Goal: Task Accomplishment & Management: Manage account settings

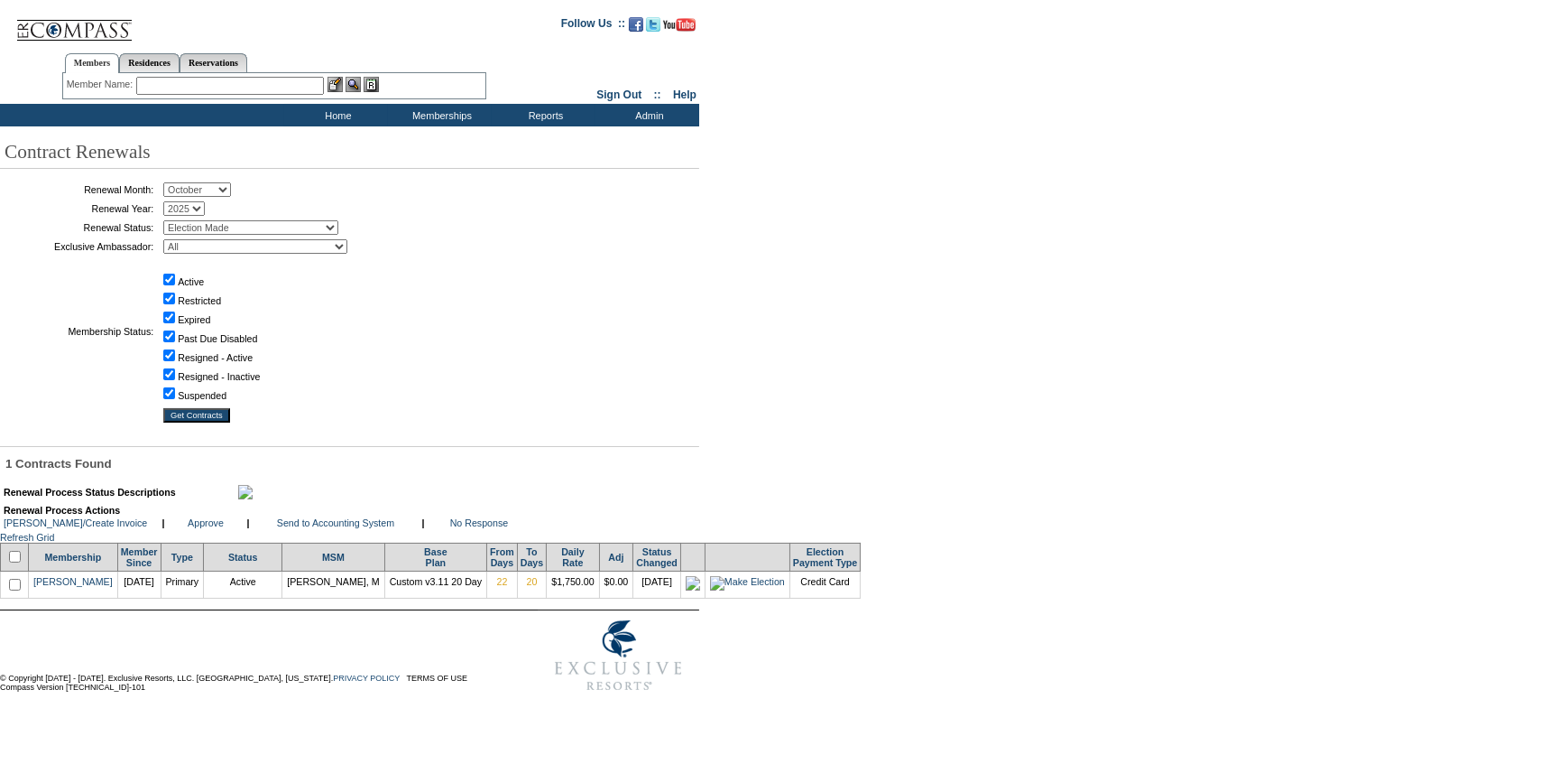
click at [18, 563] on input "checkbox" at bounding box center [15, 557] width 12 height 12
checkbox input "true"
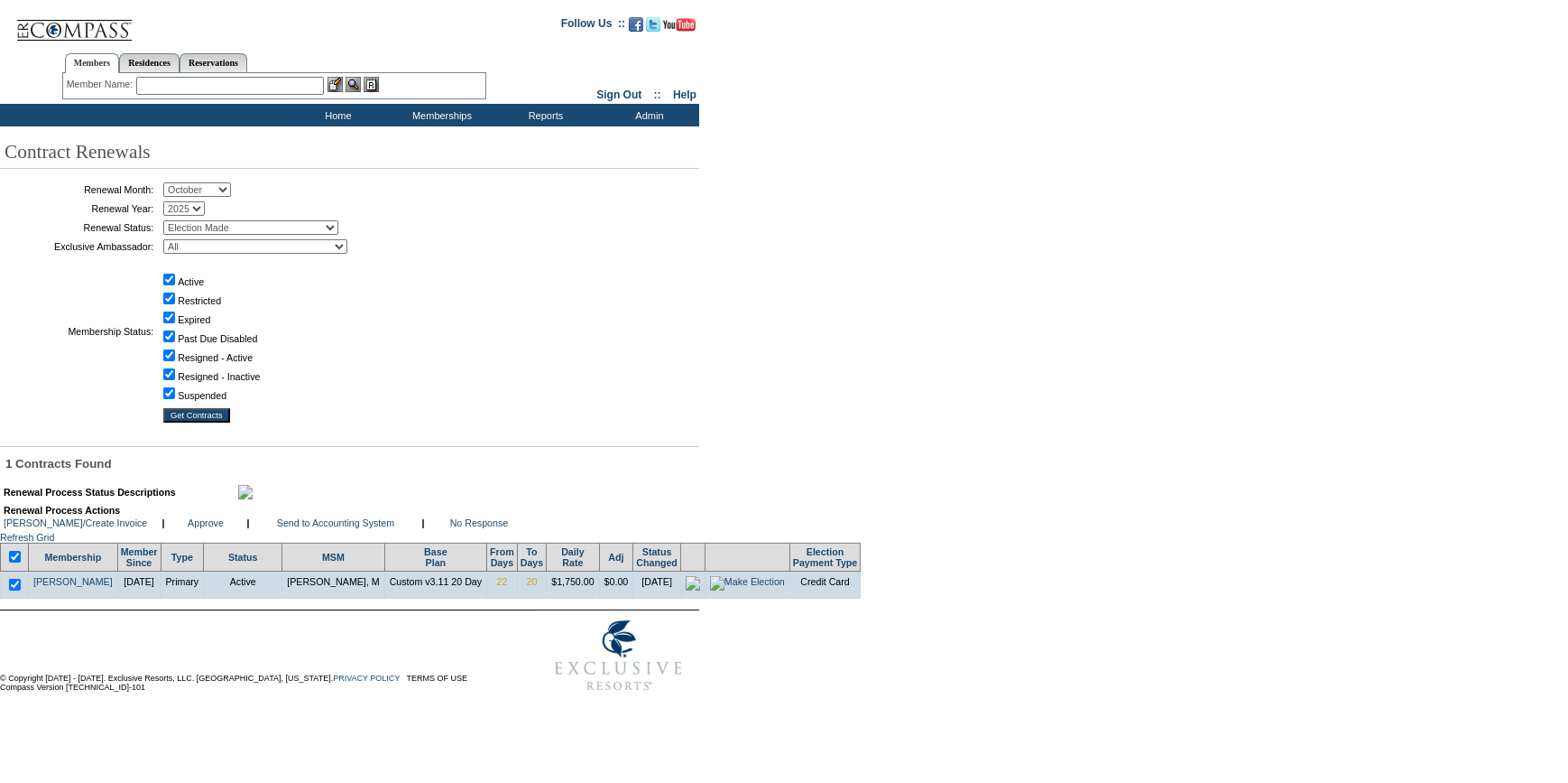
click at [368, 530] on table "Renewal Process Actions [PERSON_NAME]/Create Invoice | Approve | |" at bounding box center [266, 516] width 528 height 27
click at [358, 529] on tbody "Renewal Process Actions [PERSON_NAME]/Create Invoice | Approve | Send to Accoun…" at bounding box center [266, 517] width 525 height 24
click at [359, 529] on link "Send to Accounting System" at bounding box center [336, 523] width 118 height 11
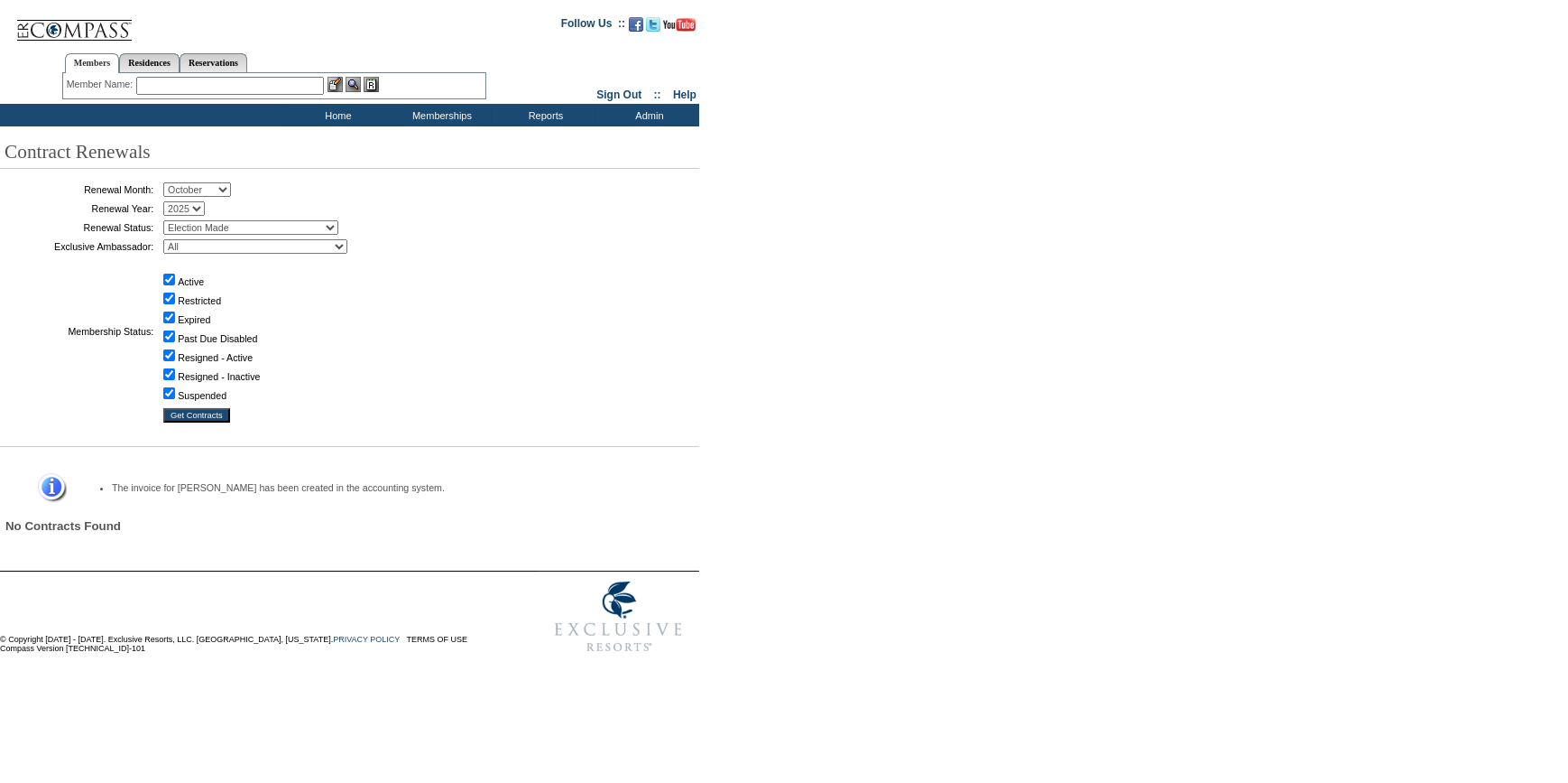
click at [195, 91] on input "text" at bounding box center [230, 86] width 187 height 18
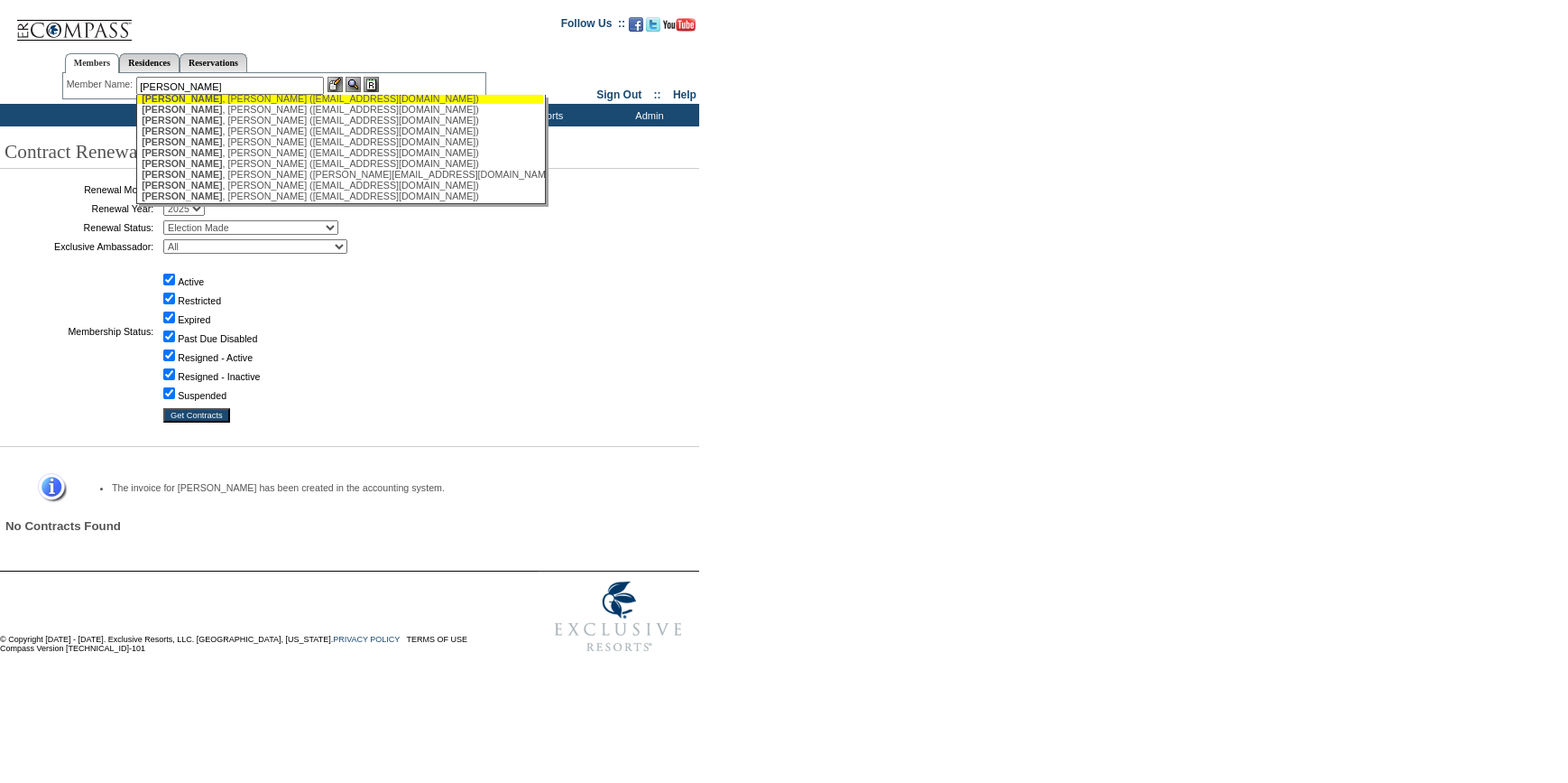
scroll to position [328, 0]
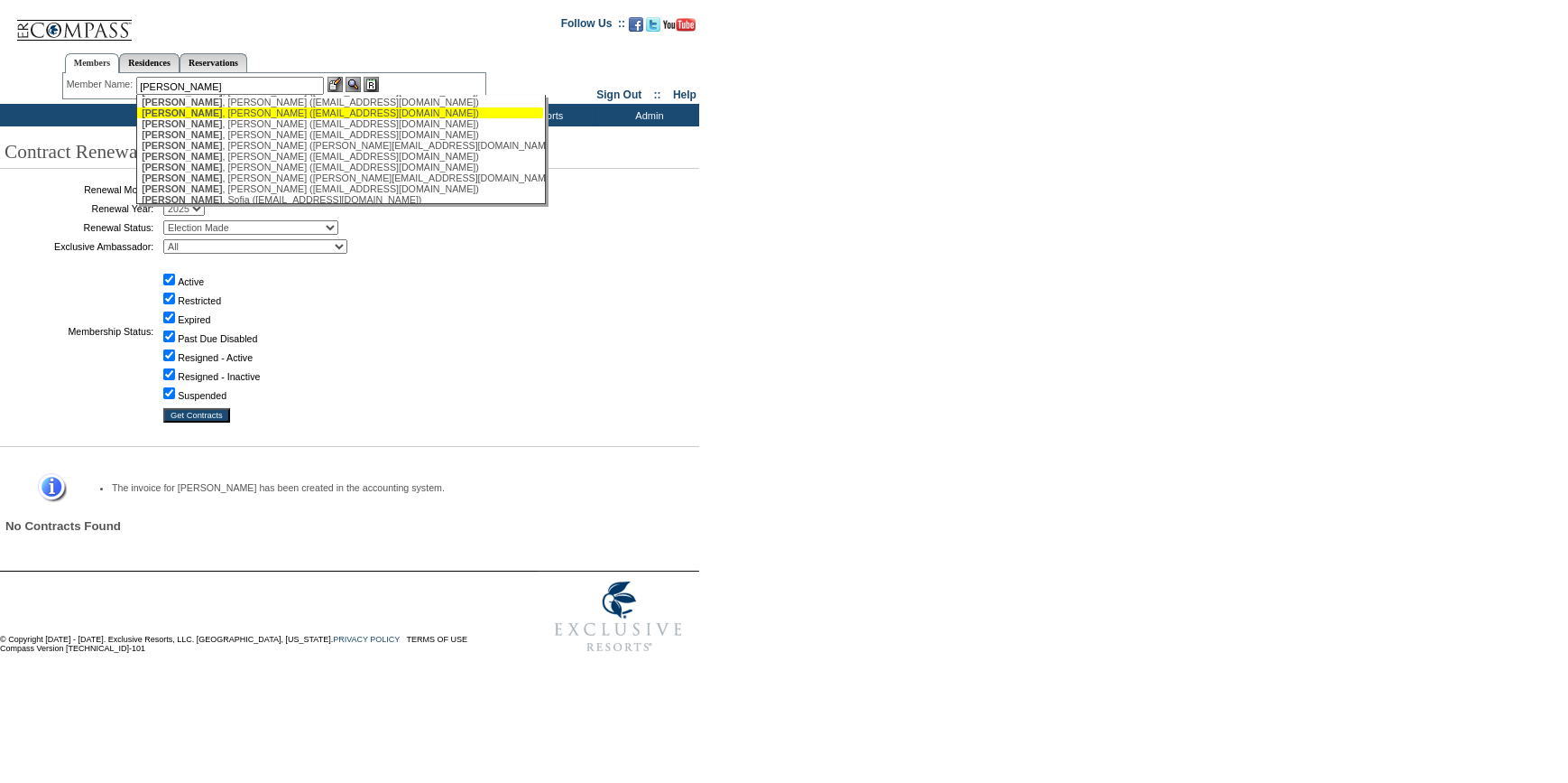
click at [215, 119] on div "Jones , Miriam (miriamharrisjones@gmail.com)" at bounding box center [340, 113] width 397 height 11
type input "Jones, Miriam (miriamharrisjones@gmail.com)"
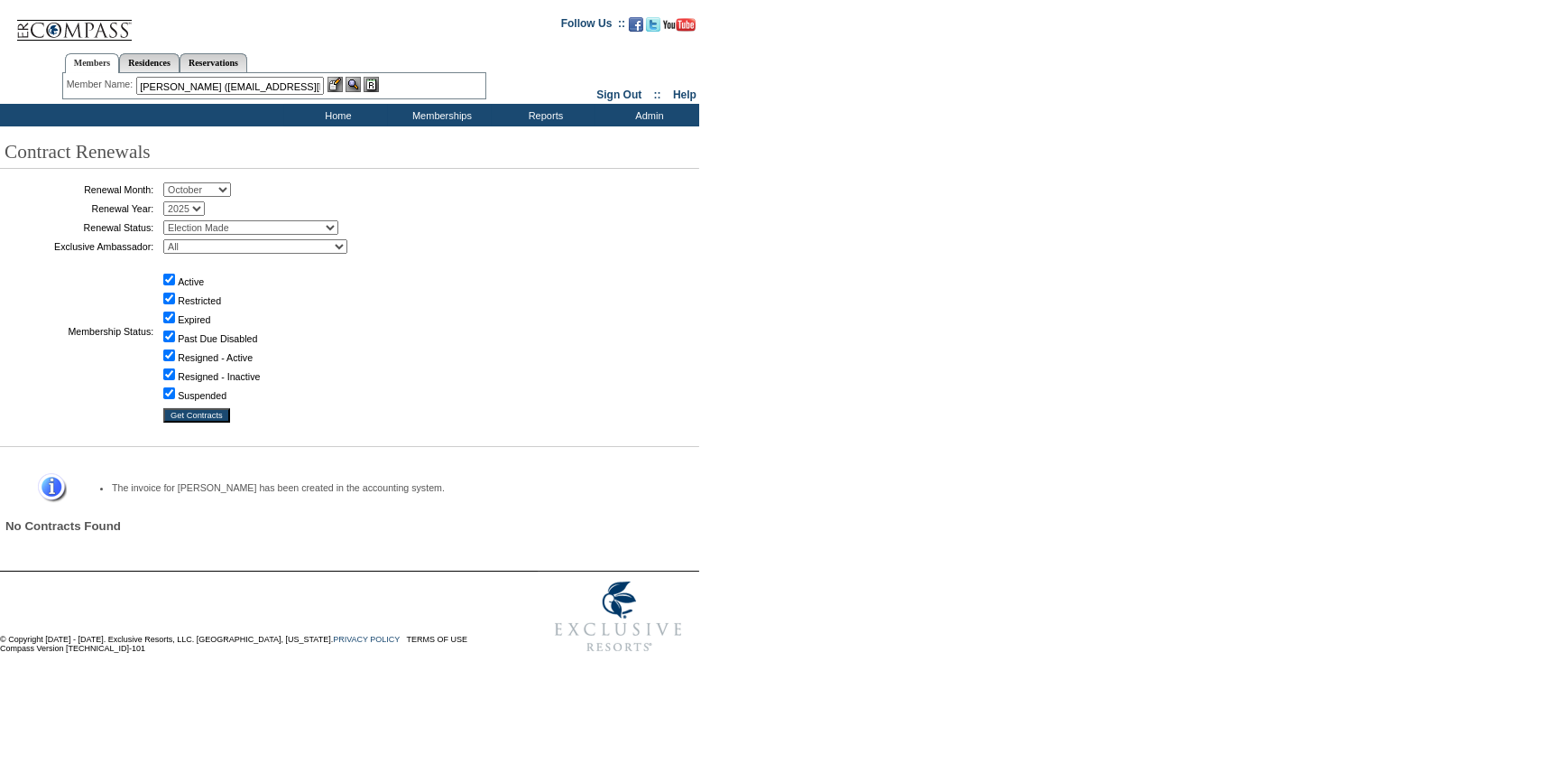
click at [330, 88] on img at bounding box center [335, 84] width 15 height 15
